Goal: Task Accomplishment & Management: Manage account settings

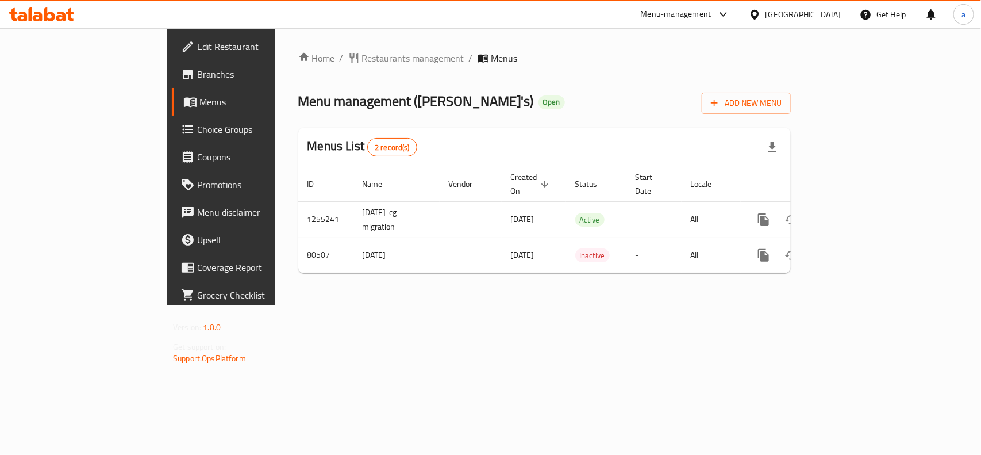
click at [697, 18] on div "Menu-management" at bounding box center [676, 14] width 71 height 14
click at [603, 121] on div "Restaurant-Management" at bounding box center [614, 127] width 90 height 13
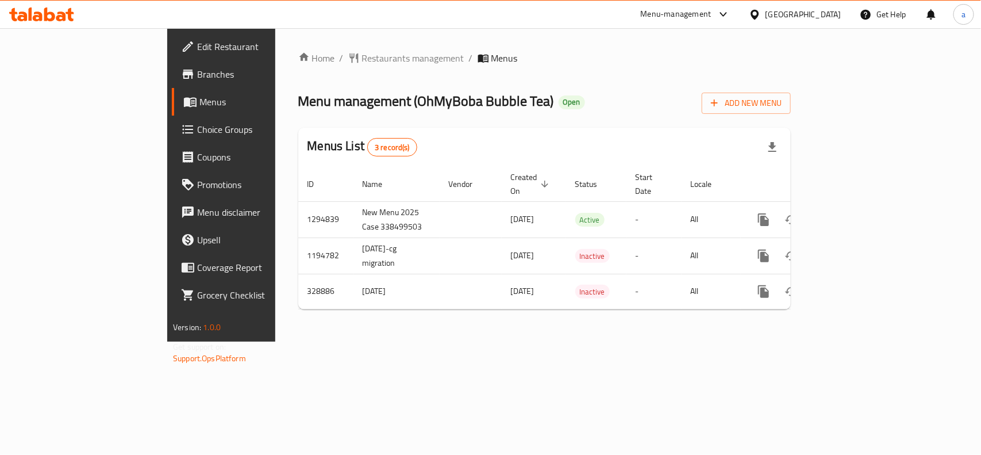
click at [197, 50] on span "Edit Restaurant" at bounding box center [259, 47] width 125 height 14
